Goal: Task Accomplishment & Management: Understand process/instructions

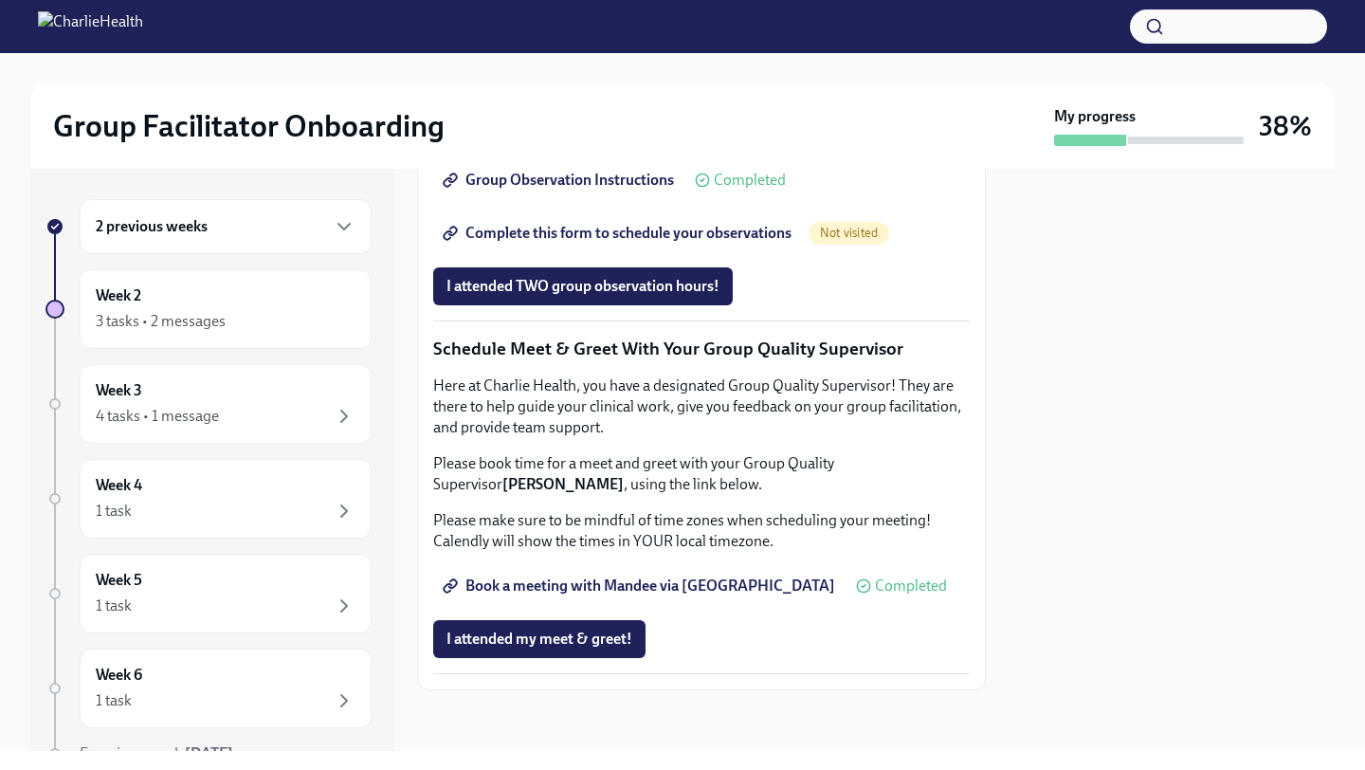
scroll to position [1512, 0]
click at [573, 296] on span "I attended TWO group observation hours!" at bounding box center [582, 286] width 273 height 19
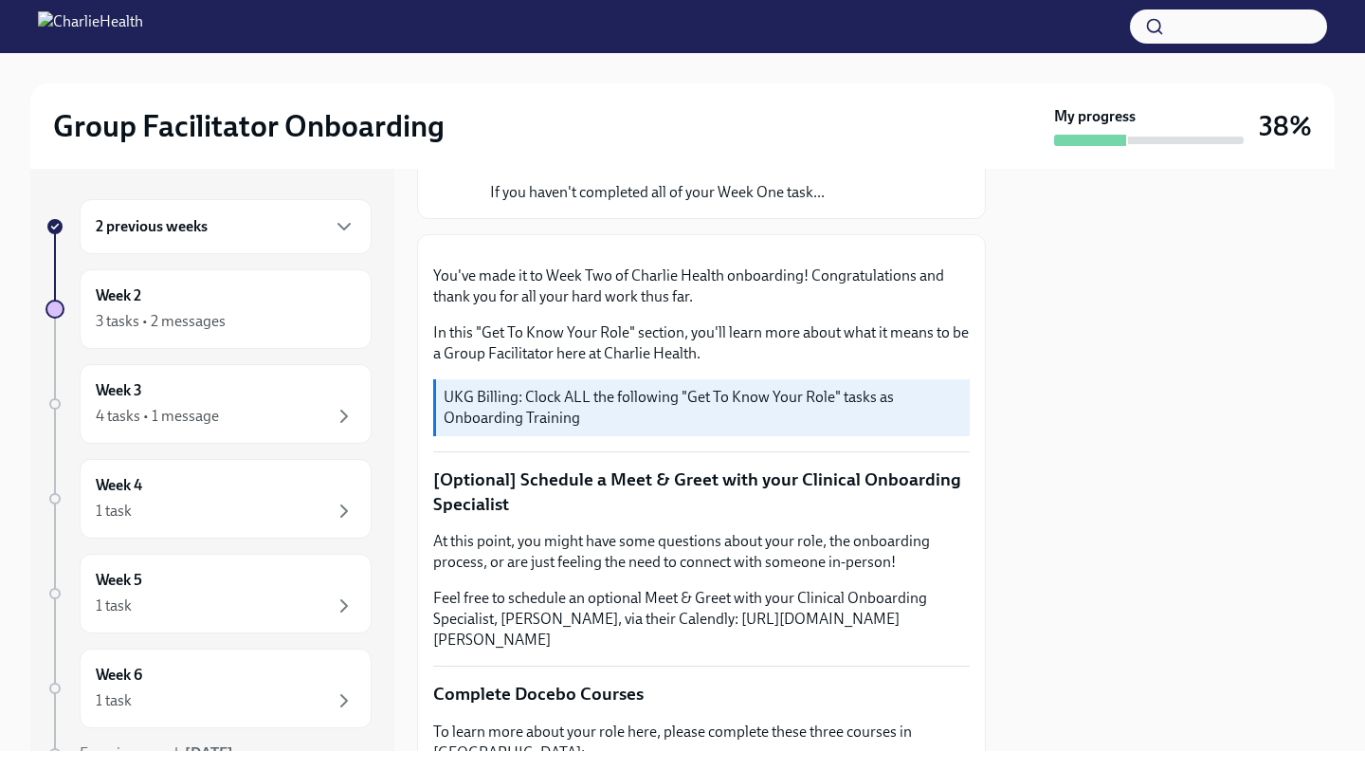
scroll to position [0, 0]
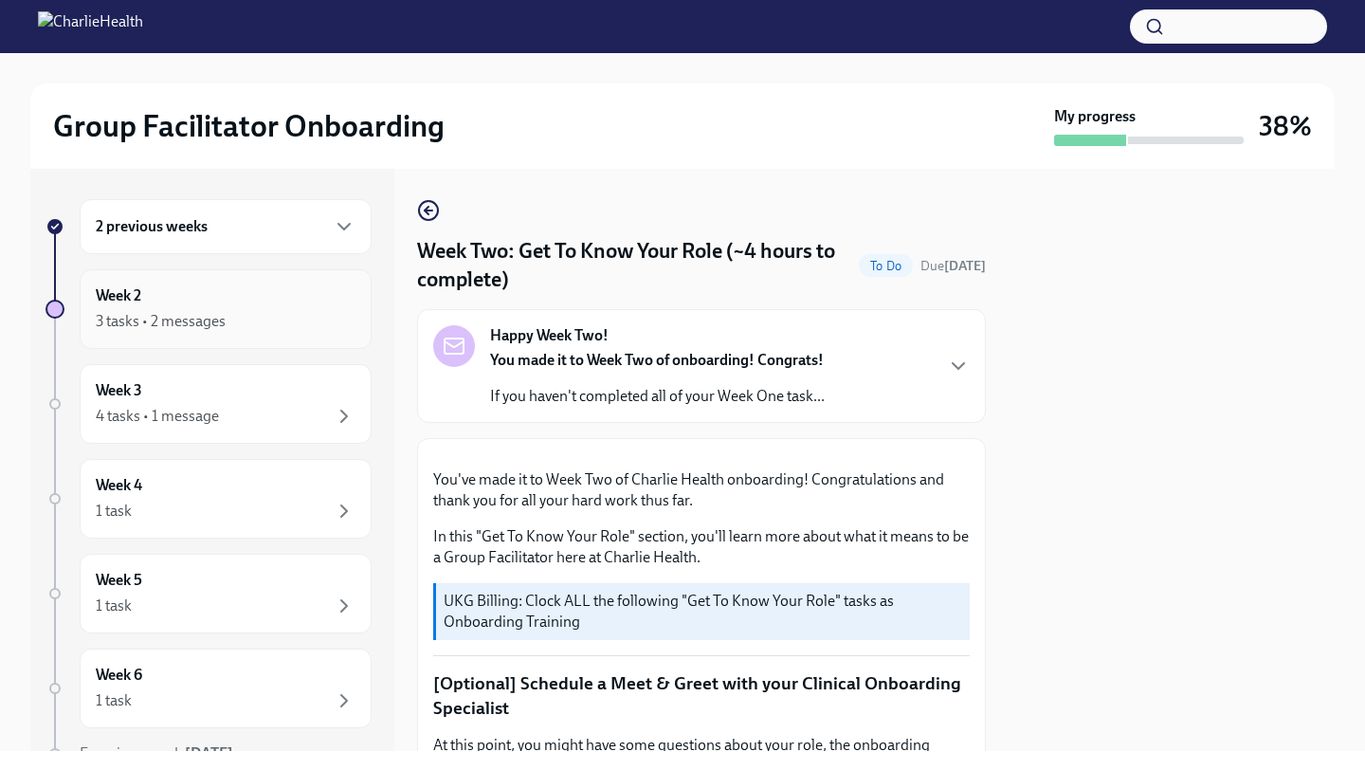
click at [253, 296] on div "Week 2 3 tasks • 2 messages" at bounding box center [226, 308] width 260 height 47
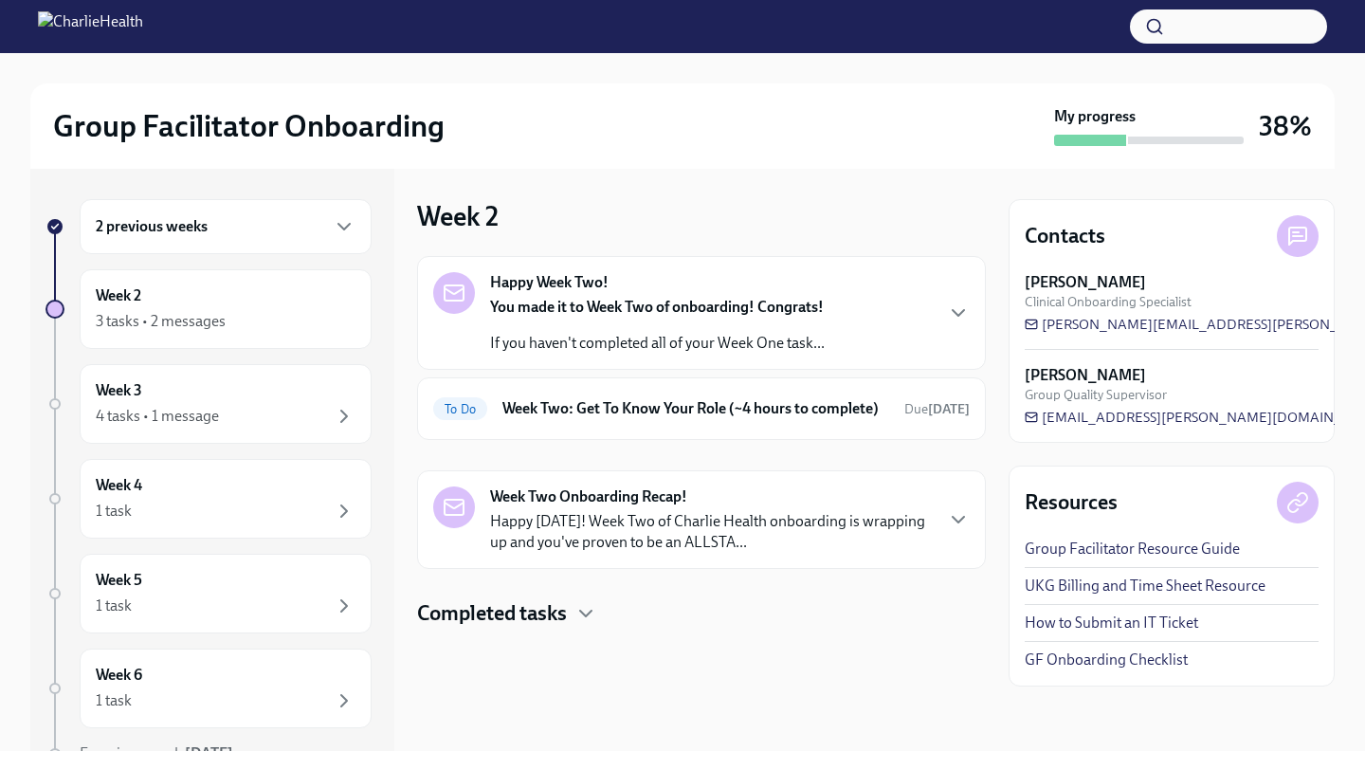
click at [541, 549] on p "Happy [DATE]! Week Two of Charlie Health onboarding is wrapping up and you've p…" at bounding box center [711, 532] width 442 height 42
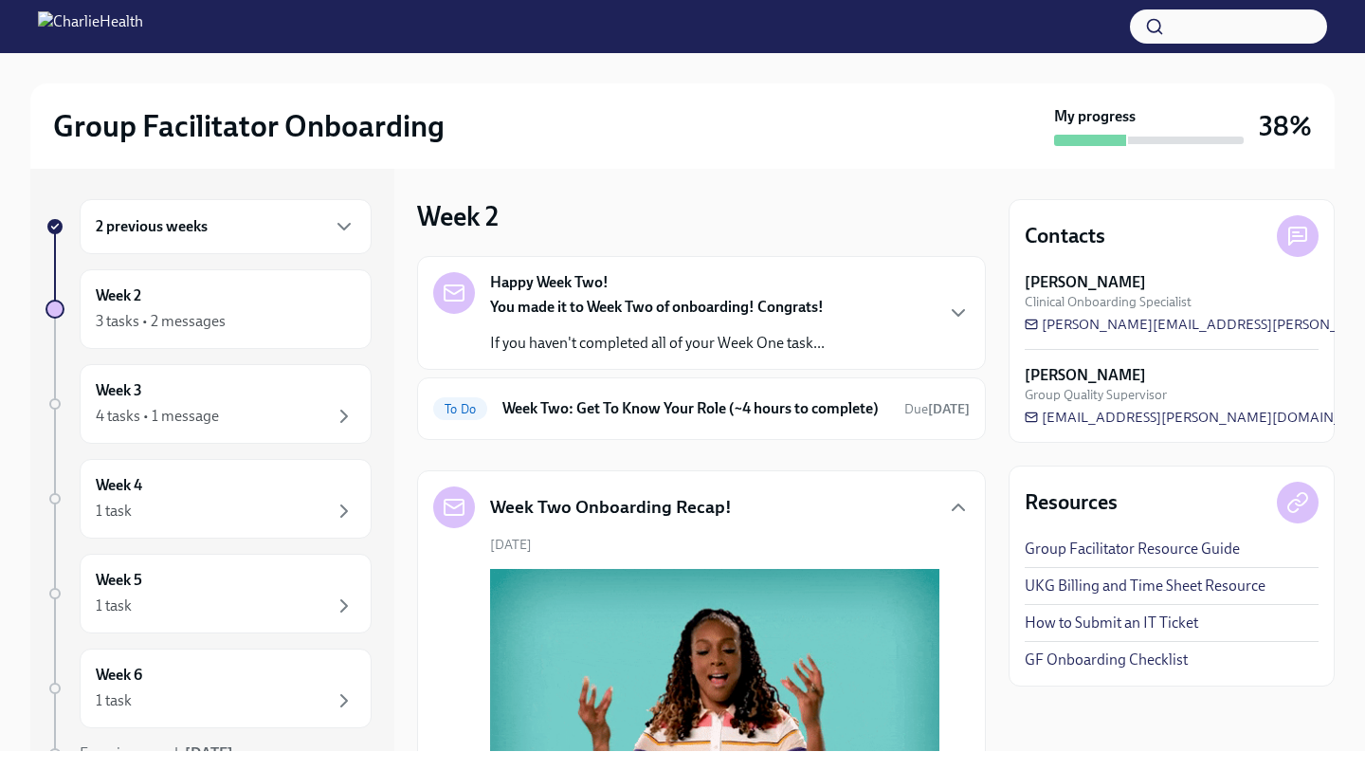
click at [607, 322] on div "You made it to Week Two of onboarding! Congrats! If you haven't completed all o…" at bounding box center [657, 325] width 335 height 57
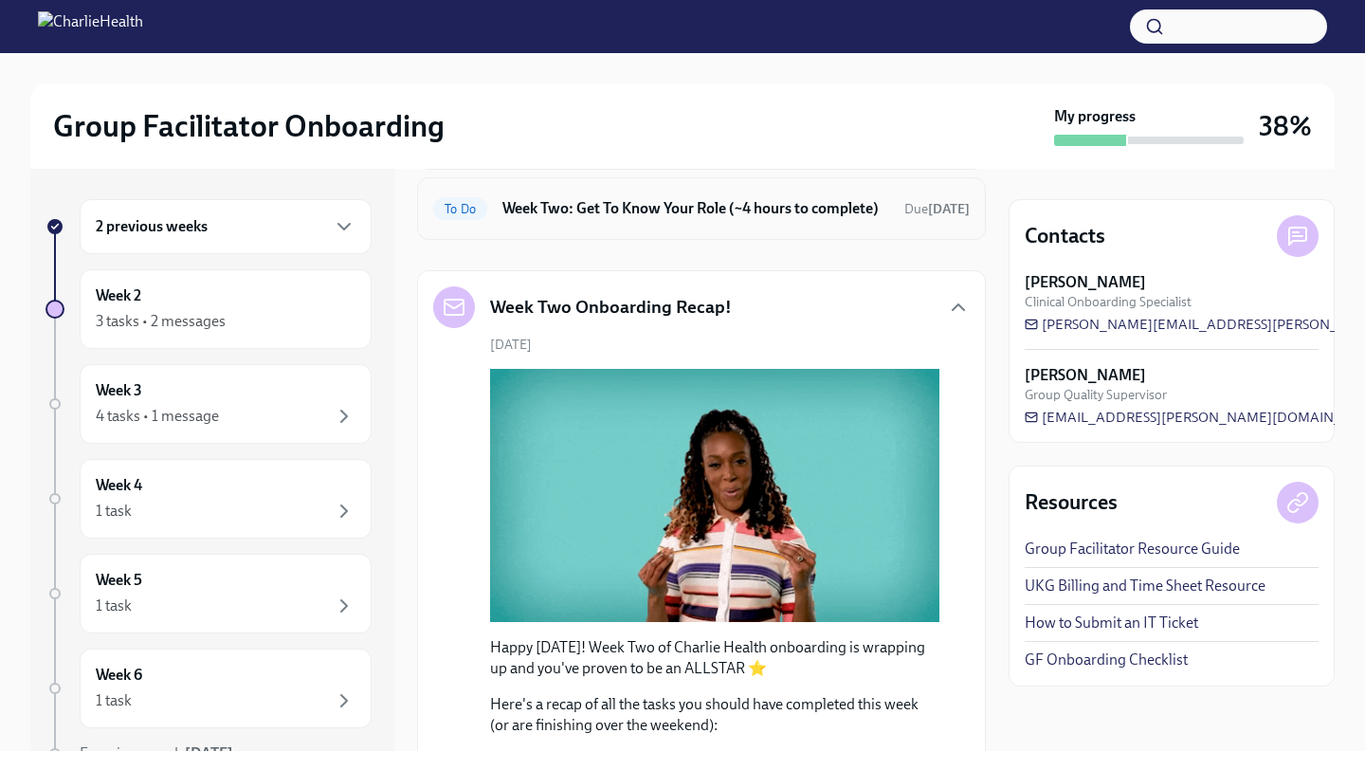
scroll to position [574, 0]
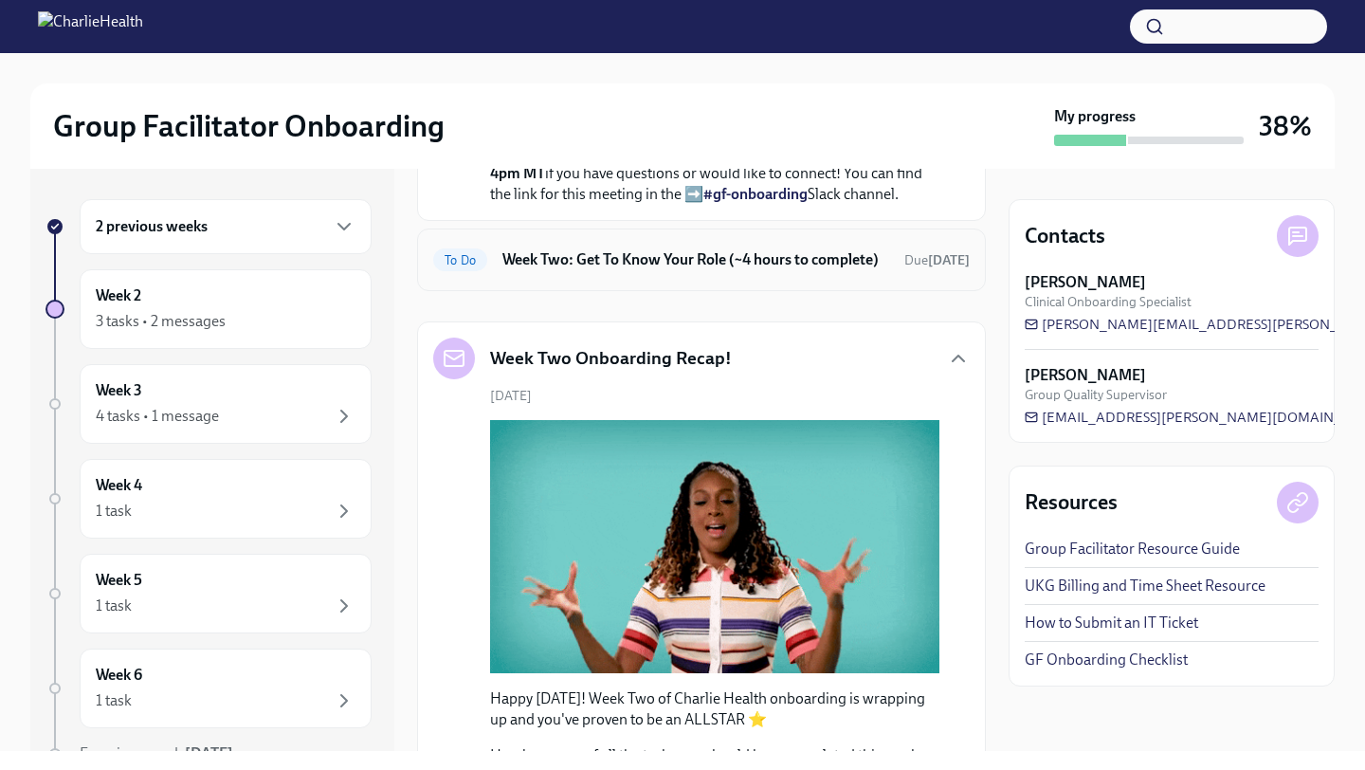
click at [608, 270] on h6 "Week Two: Get To Know Your Role (~4 hours to complete)" at bounding box center [695, 259] width 387 height 21
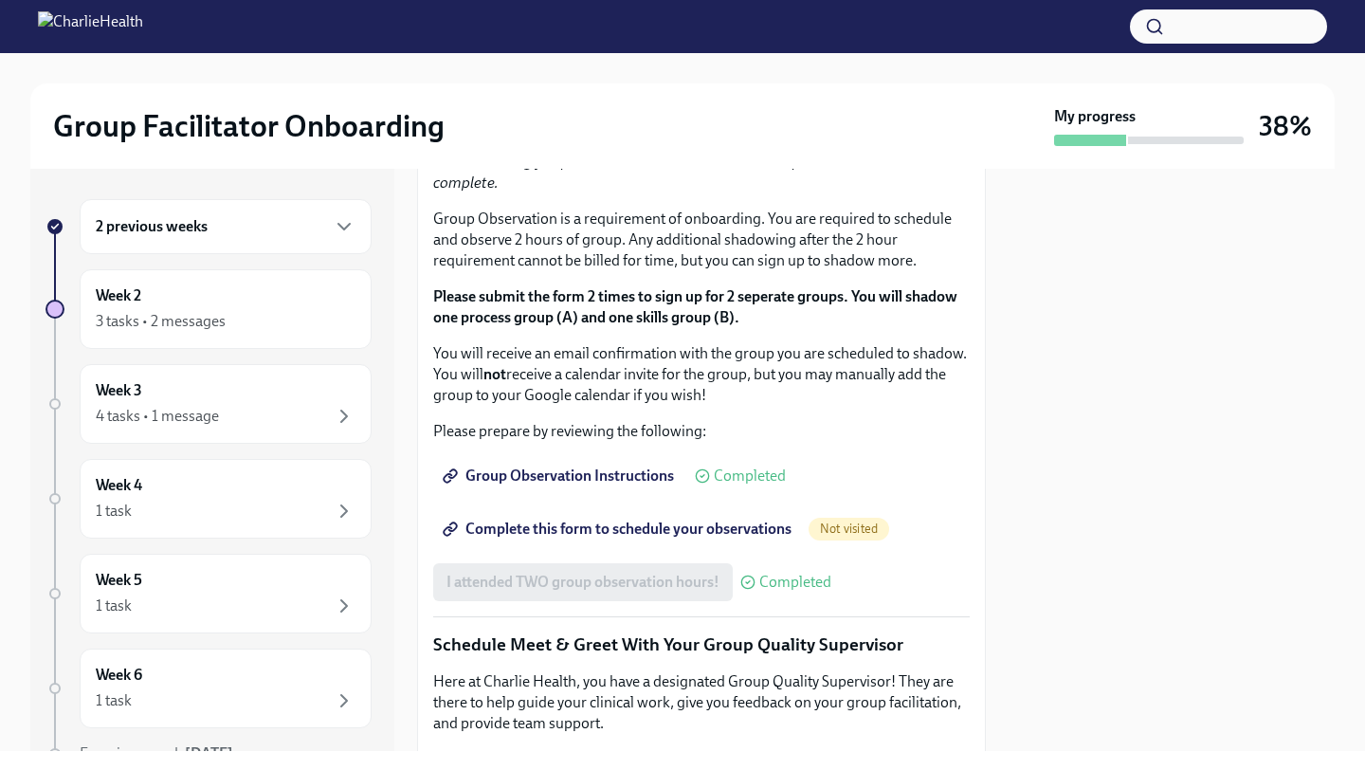
click at [608, 459] on div "You've made it to Week Two of Charlie Health onboarding! Congratulations and th…" at bounding box center [701, 156] width 536 height 1625
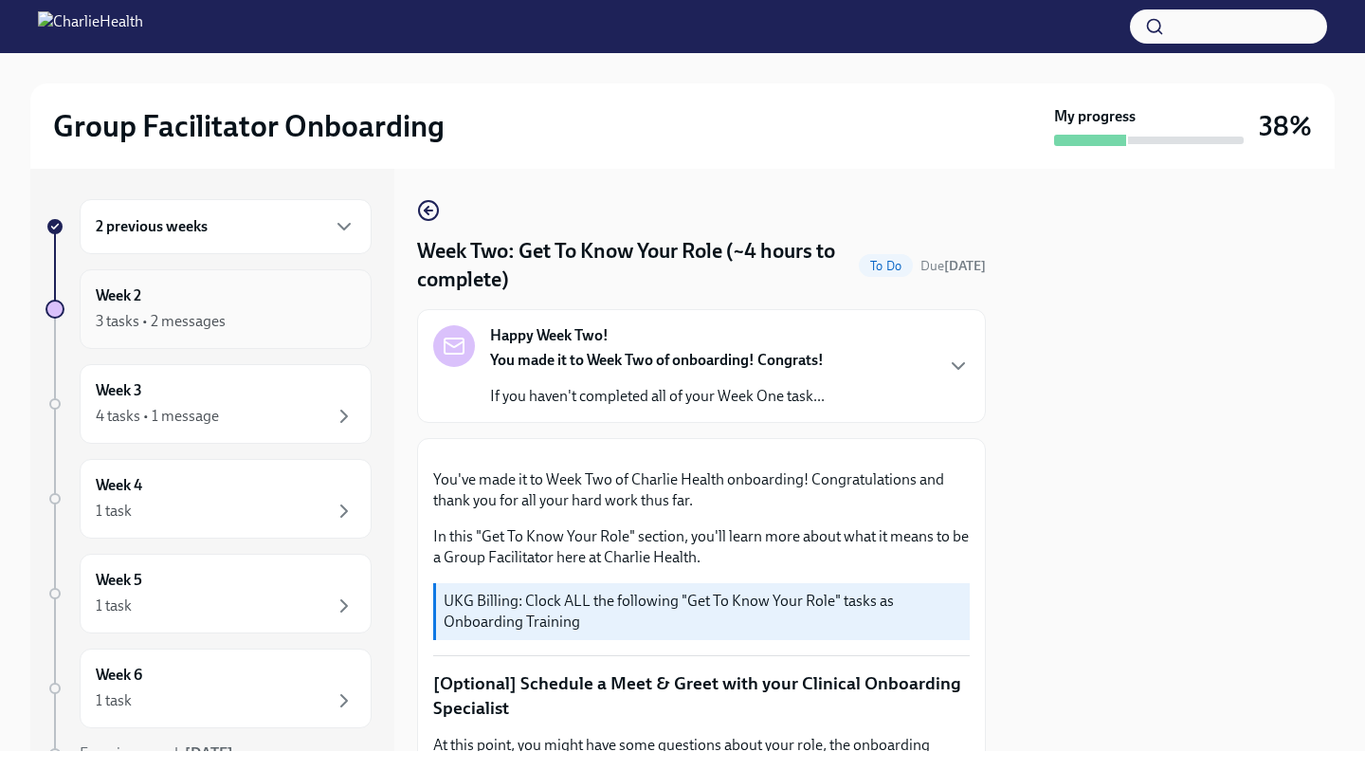
click at [287, 290] on div "Week 2 3 tasks • 2 messages" at bounding box center [226, 308] width 260 height 47
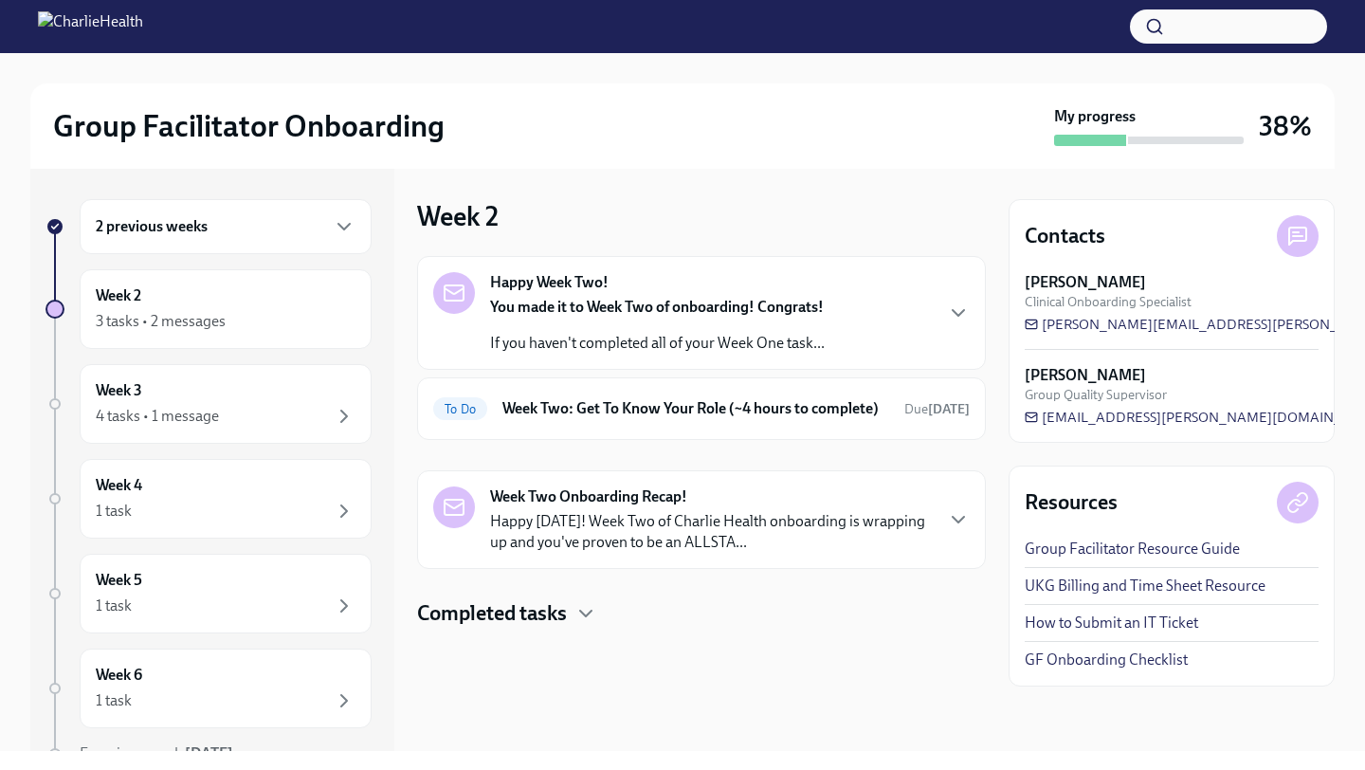
click at [483, 624] on h4 "Completed tasks" at bounding box center [492, 613] width 150 height 28
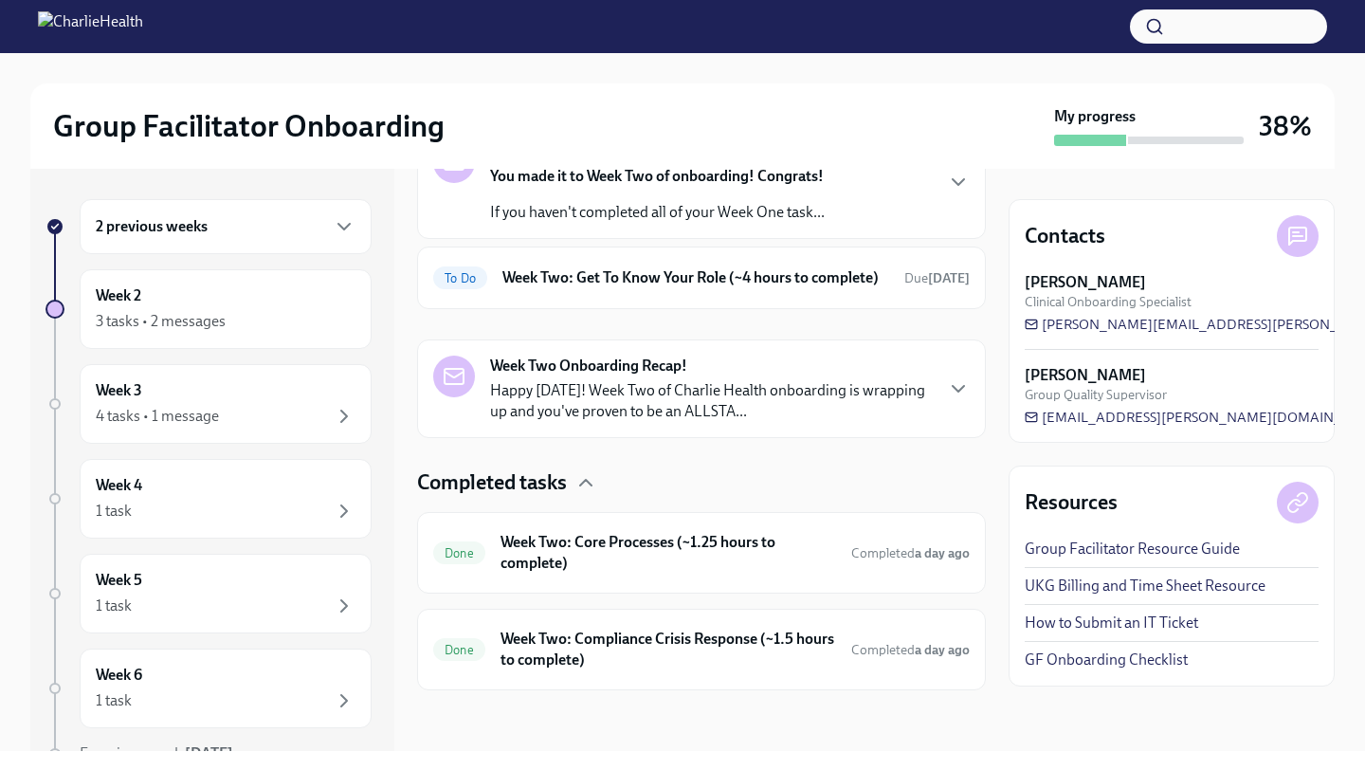
scroll to position [150, 0]
click at [612, 551] on h6 "Week Two: Core Processes (~1.25 hours to complete)" at bounding box center [667, 553] width 335 height 42
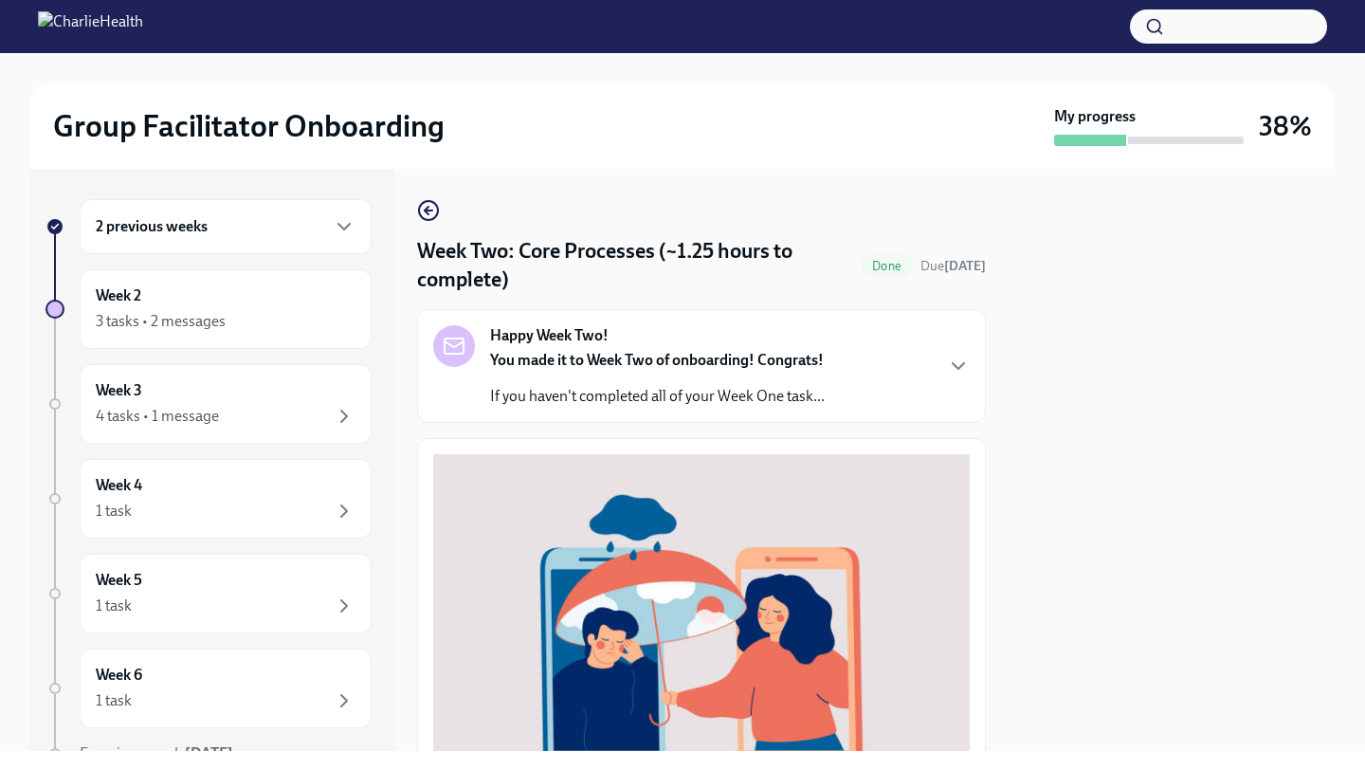
click at [769, 384] on div "You made it to Week Two of onboarding! Congrats! If you haven't completed all o…" at bounding box center [657, 378] width 335 height 57
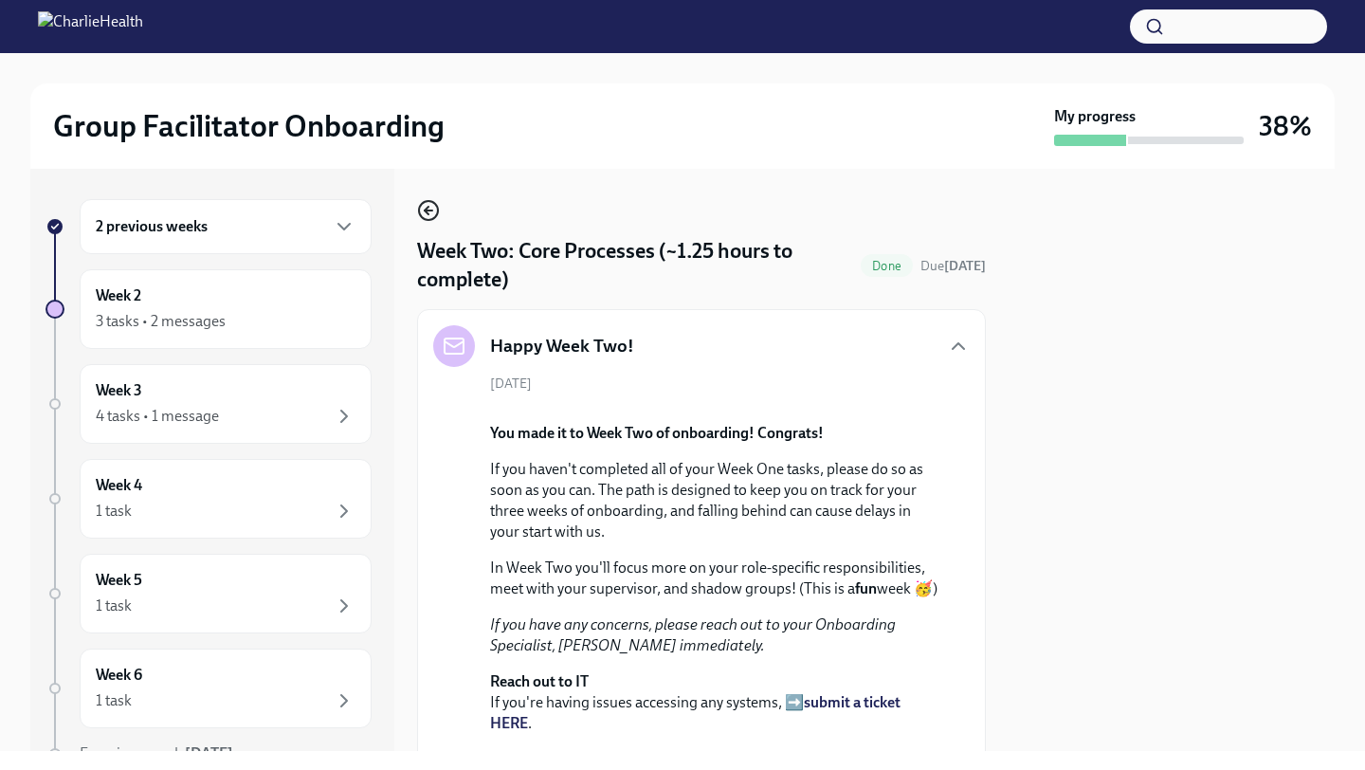
click at [422, 218] on circle "button" at bounding box center [428, 210] width 19 height 19
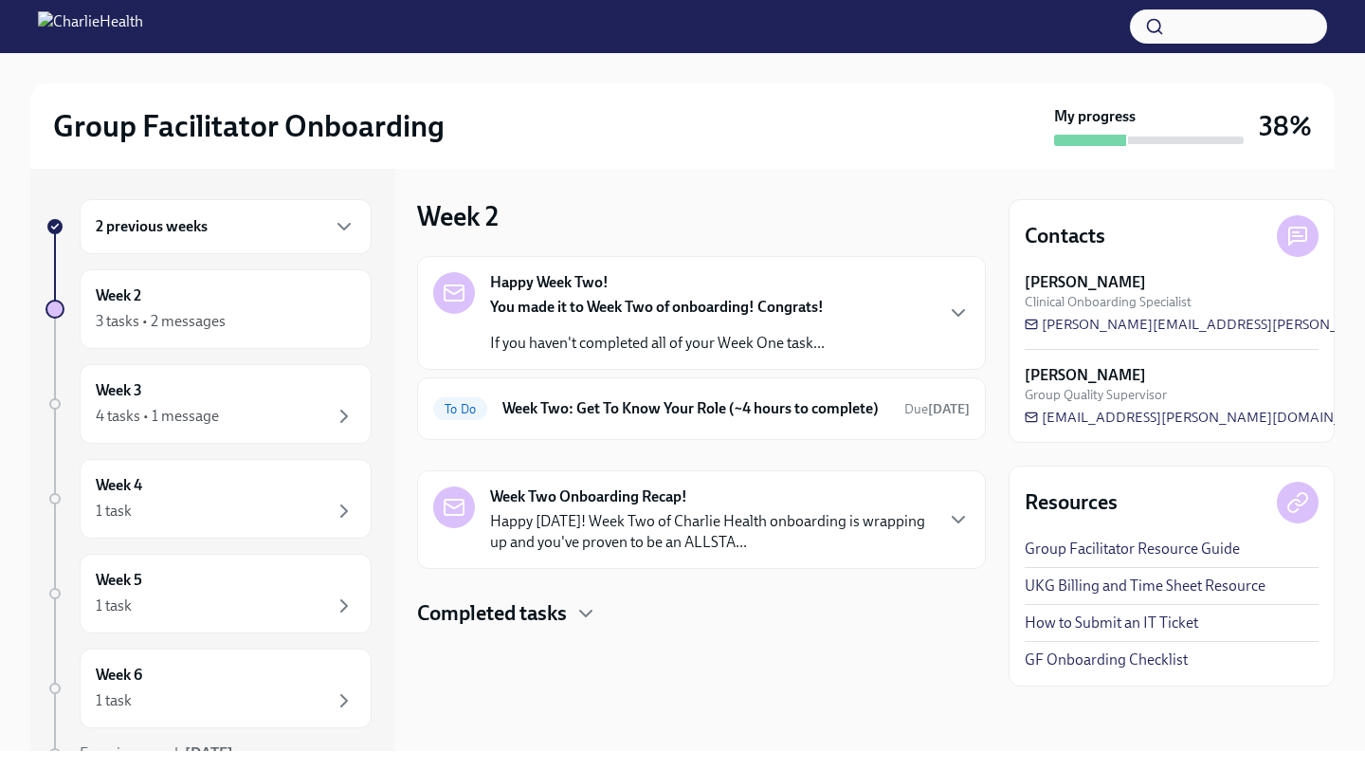
click at [498, 624] on h4 "Completed tasks" at bounding box center [492, 613] width 150 height 28
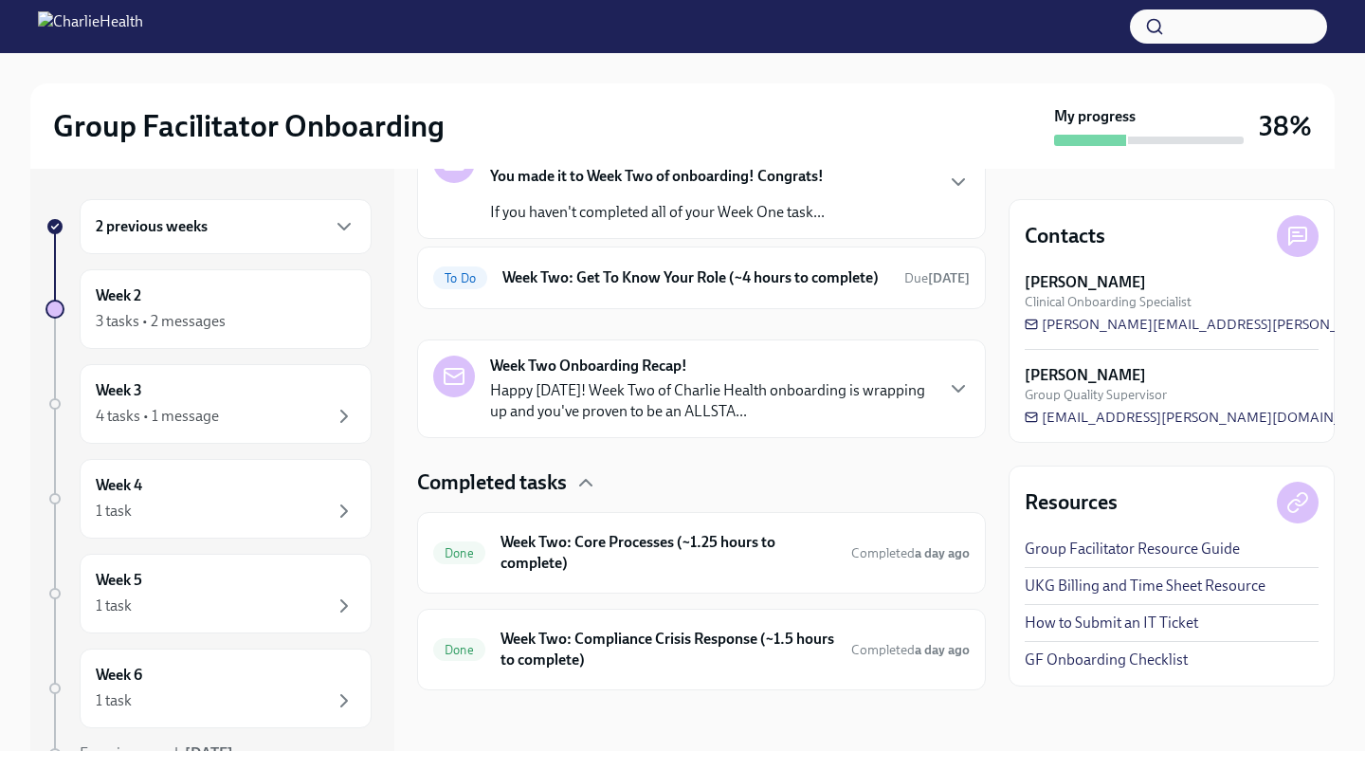
scroll to position [150, 0]
click at [607, 624] on h6 "Week Two: Compliance Crisis Response (~1.5 hours to complete)" at bounding box center [667, 649] width 335 height 42
